Goal: Book appointment/travel/reservation

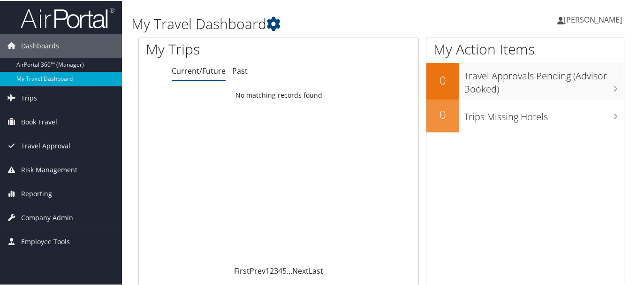
click at [49, 119] on span "Book Travel" at bounding box center [39, 120] width 36 height 23
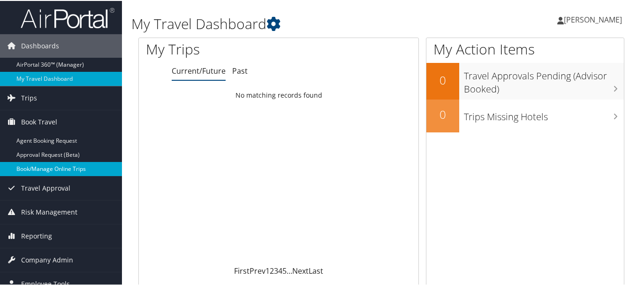
click at [46, 161] on link "Book/Manage Online Trips" at bounding box center [61, 168] width 122 height 14
